Goal: Information Seeking & Learning: Compare options

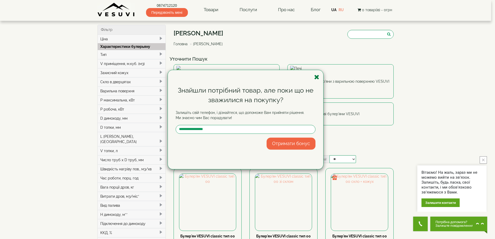
click at [316, 77] on icon "button" at bounding box center [316, 77] width 5 height 6
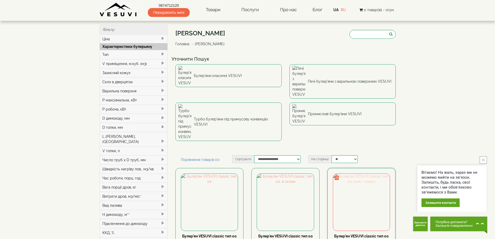
click at [366, 173] on img at bounding box center [361, 201] width 57 height 57
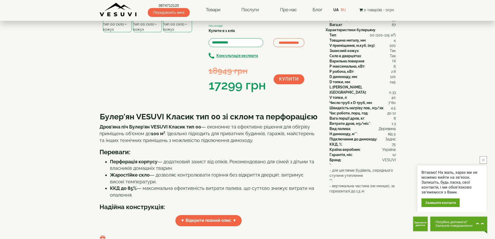
scroll to position [26, 0]
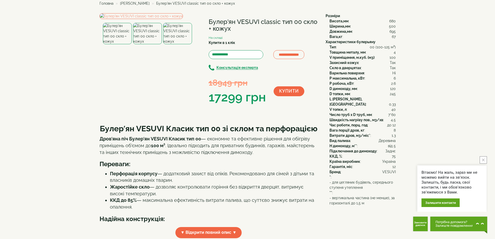
click at [145, 44] on img at bounding box center [147, 33] width 29 height 21
click at [184, 44] on img at bounding box center [177, 33] width 29 height 21
click at [146, 44] on img at bounding box center [147, 33] width 29 height 21
click at [149, 19] on img at bounding box center [140, 16] width 83 height 6
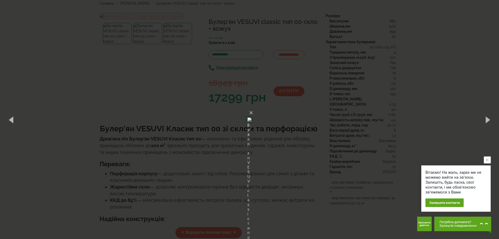
click at [247, 117] on img at bounding box center [249, 119] width 4 height 25
click at [487, 120] on button "button" at bounding box center [486, 119] width 23 height 29
click at [253, 107] on button "×" at bounding box center [251, 112] width 4 height 11
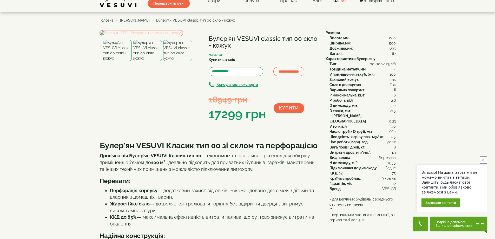
scroll to position [0, 0]
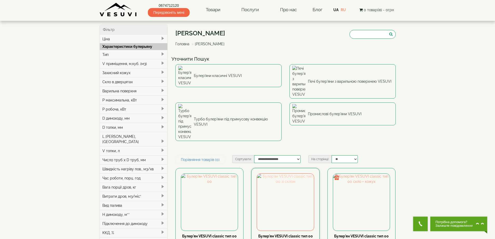
click at [289, 181] on img at bounding box center [285, 201] width 57 height 57
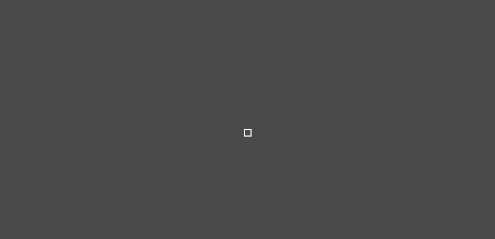
select select
